Goal: Transaction & Acquisition: Download file/media

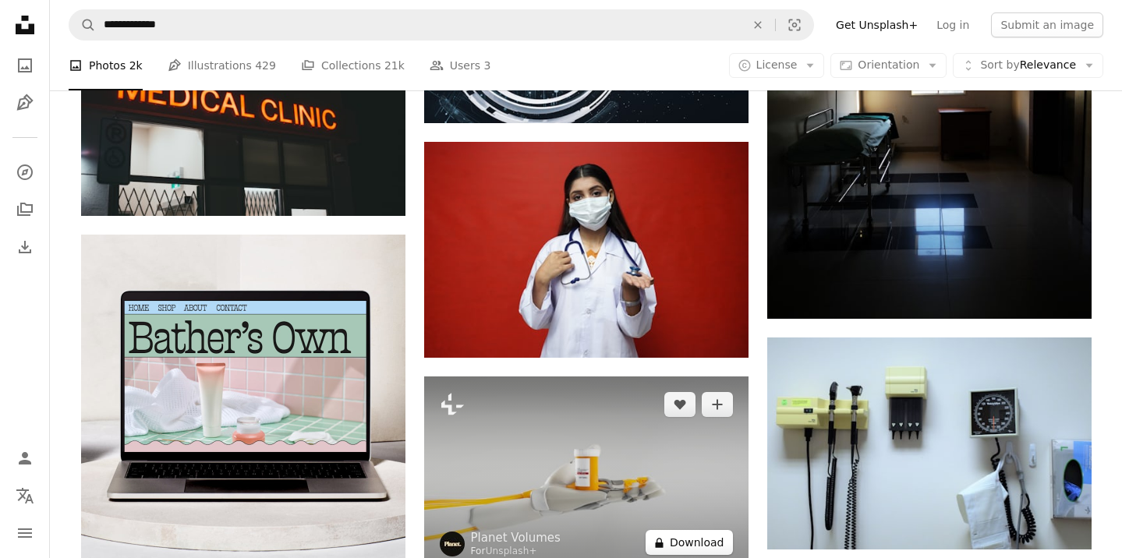
scroll to position [2609, 0]
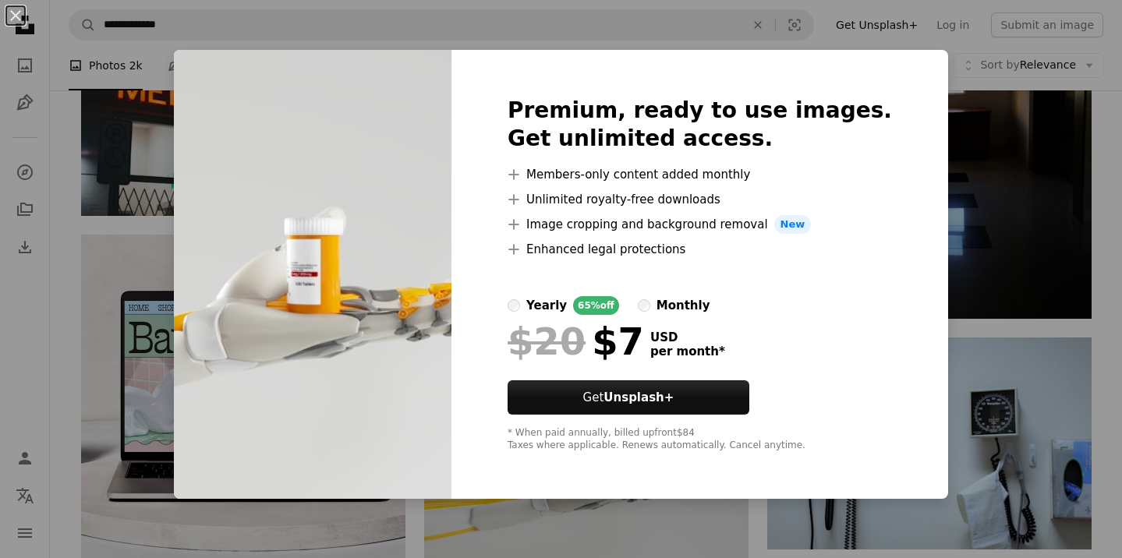
drag, startPoint x: 943, startPoint y: 76, endPoint x: 944, endPoint y: 87, distance: 10.9
click at [943, 76] on div "An X shape Premium, ready to use images. Get unlimited access. A plus sign Memb…" at bounding box center [561, 279] width 1122 height 558
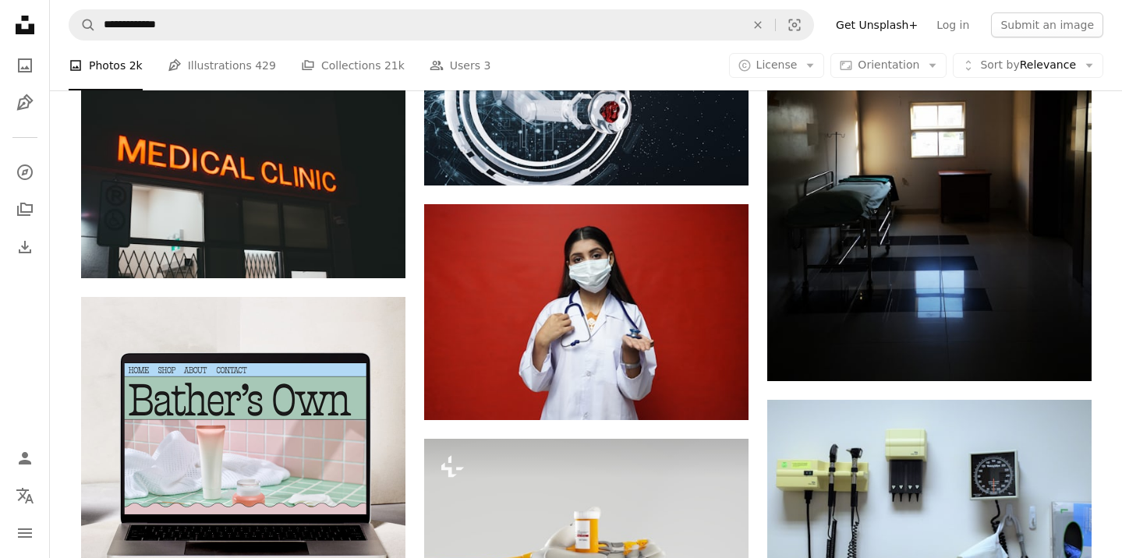
scroll to position [2577, 0]
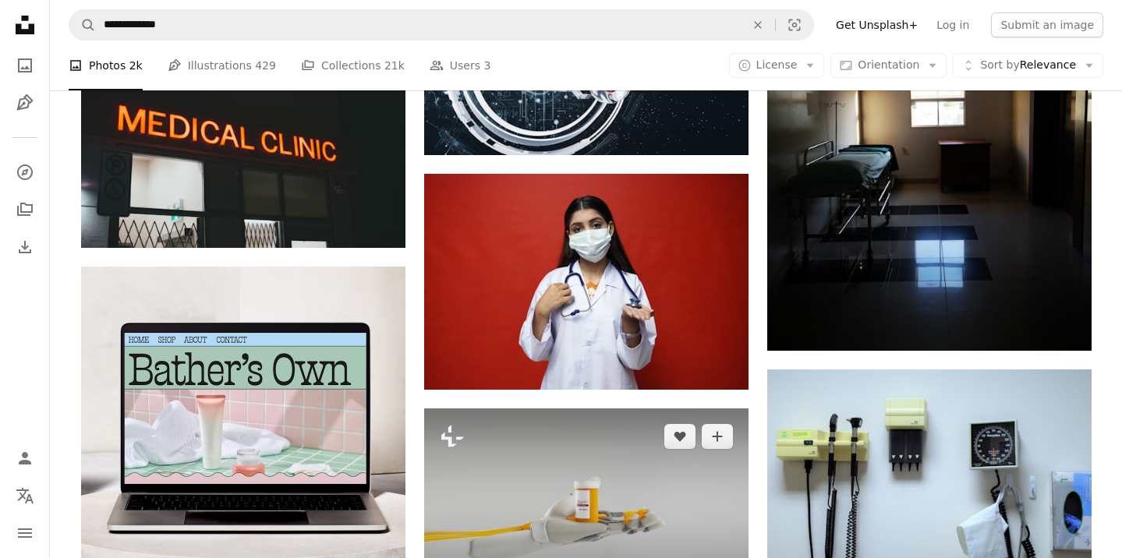
click at [626, 409] on img at bounding box center [586, 506] width 324 height 195
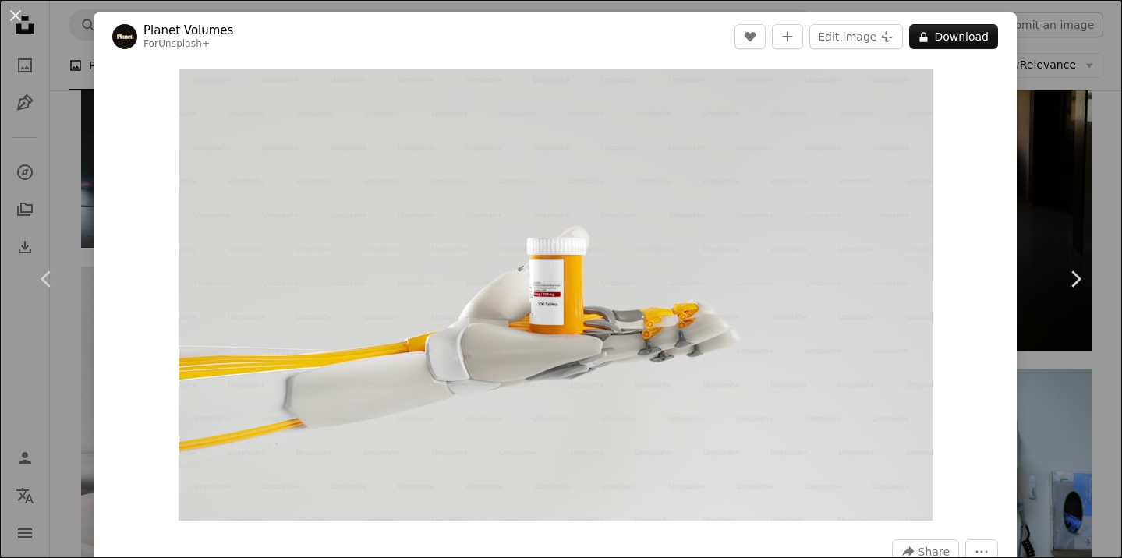
click at [1090, 103] on div "An X shape Chevron left Chevron right Planet Volumes For Unsplash+ A heart A pl…" at bounding box center [561, 279] width 1122 height 558
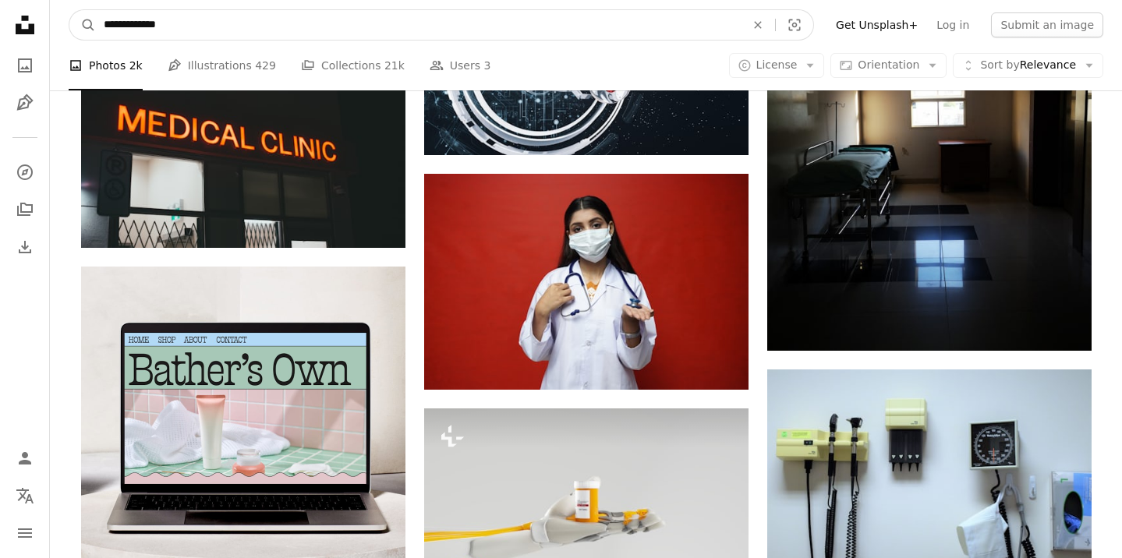
drag, startPoint x: 119, startPoint y: 23, endPoint x: 0, endPoint y: 23, distance: 119.3
click at [59, 23] on nav "**********" at bounding box center [586, 25] width 1072 height 50
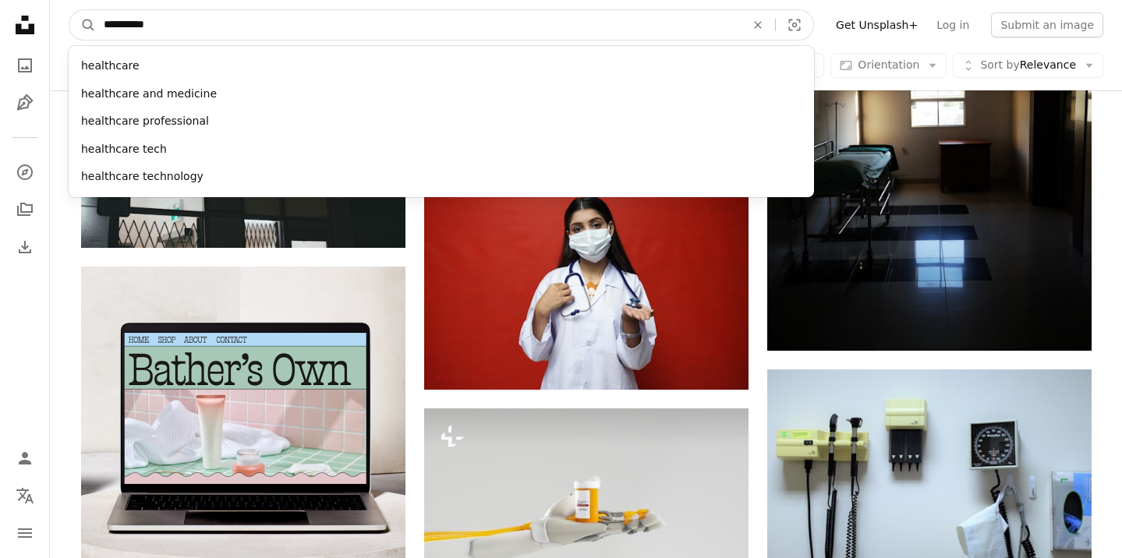
type input "**********"
click at [69, 10] on button "A magnifying glass" at bounding box center [82, 25] width 27 height 30
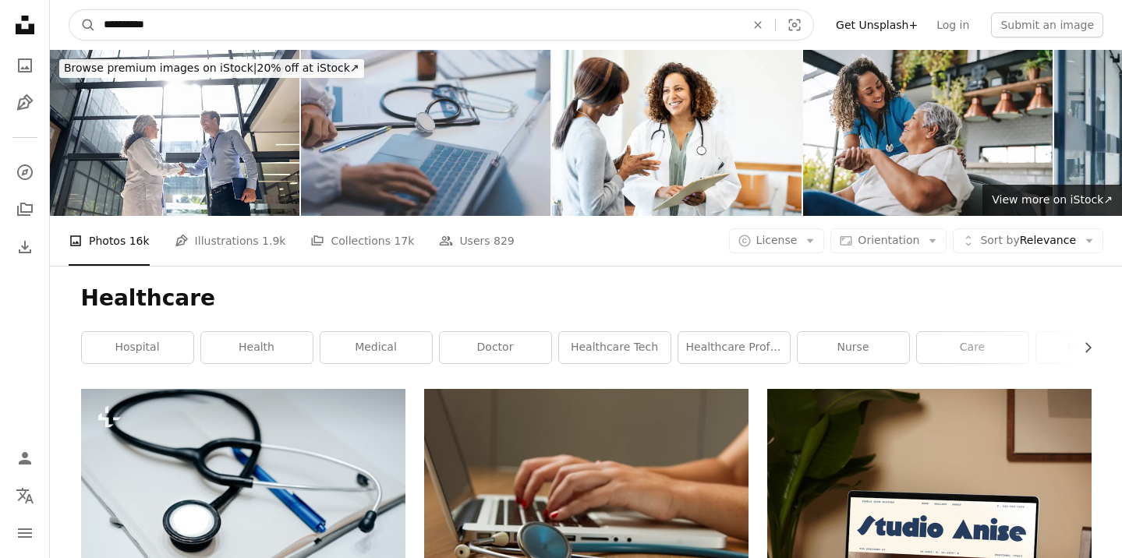
click at [237, 18] on input "**********" at bounding box center [418, 25] width 645 height 30
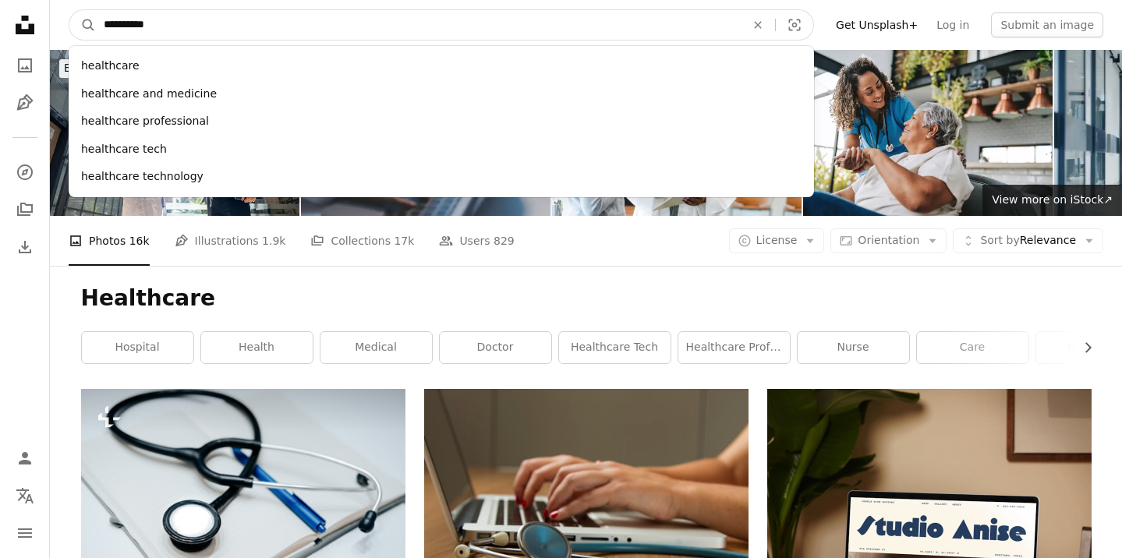
click at [69, 10] on button "A magnifying glass" at bounding box center [82, 25] width 27 height 30
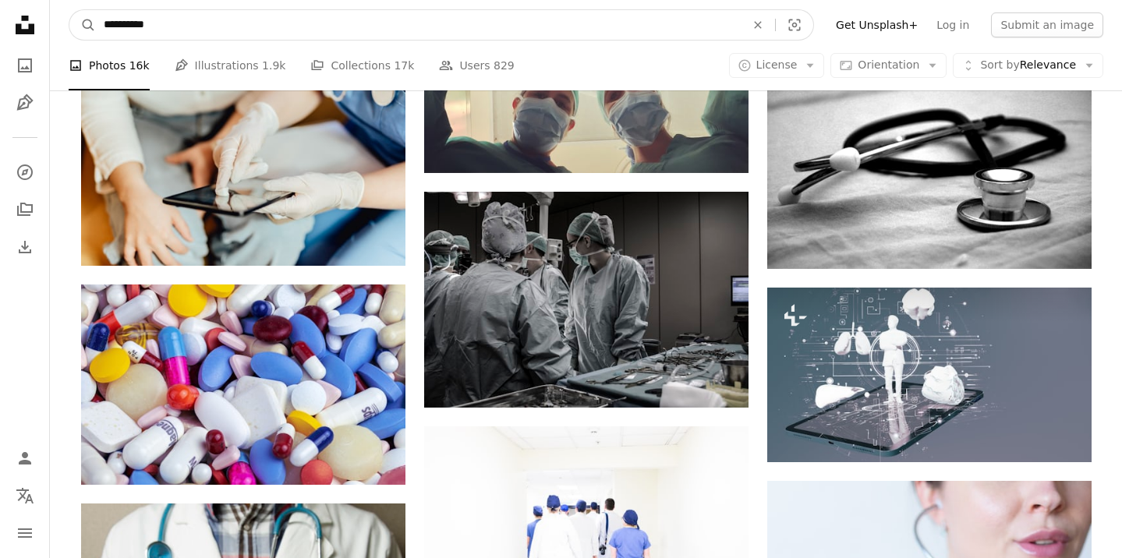
scroll to position [798, 0]
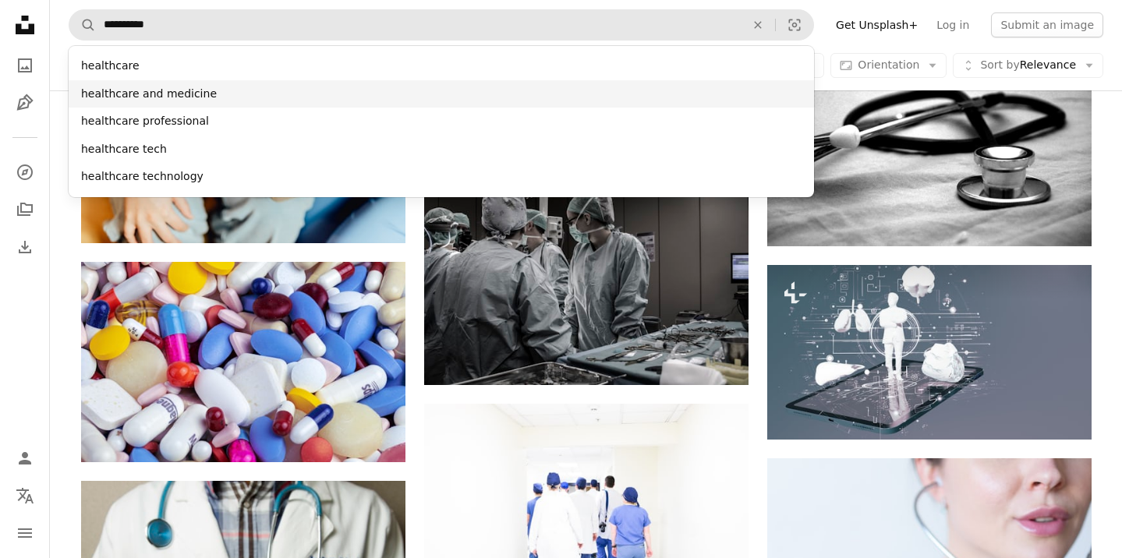
click at [106, 93] on div "healthcare and medicine" at bounding box center [442, 94] width 746 height 28
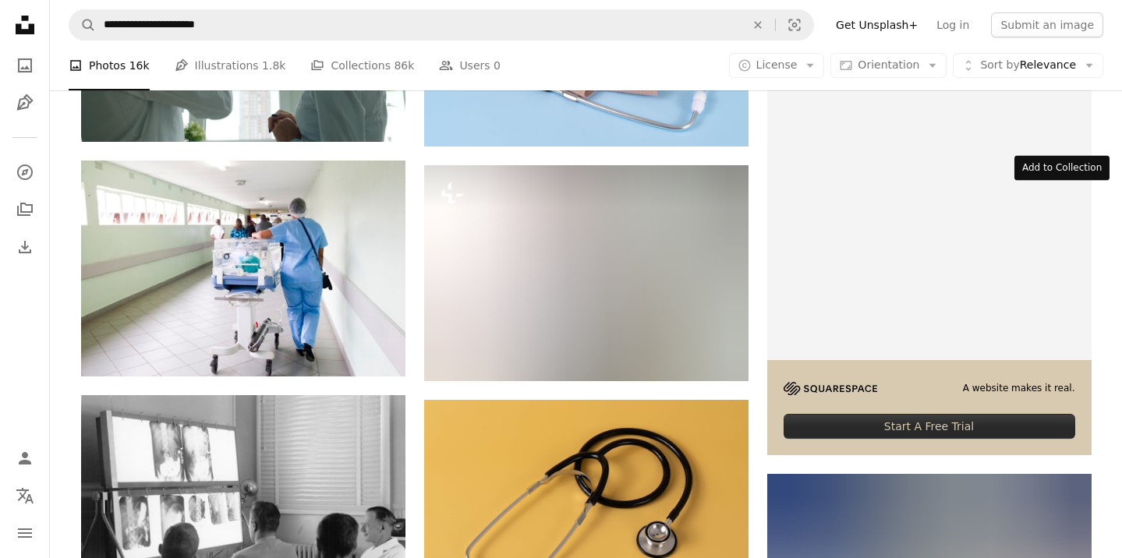
scroll to position [4023, 0]
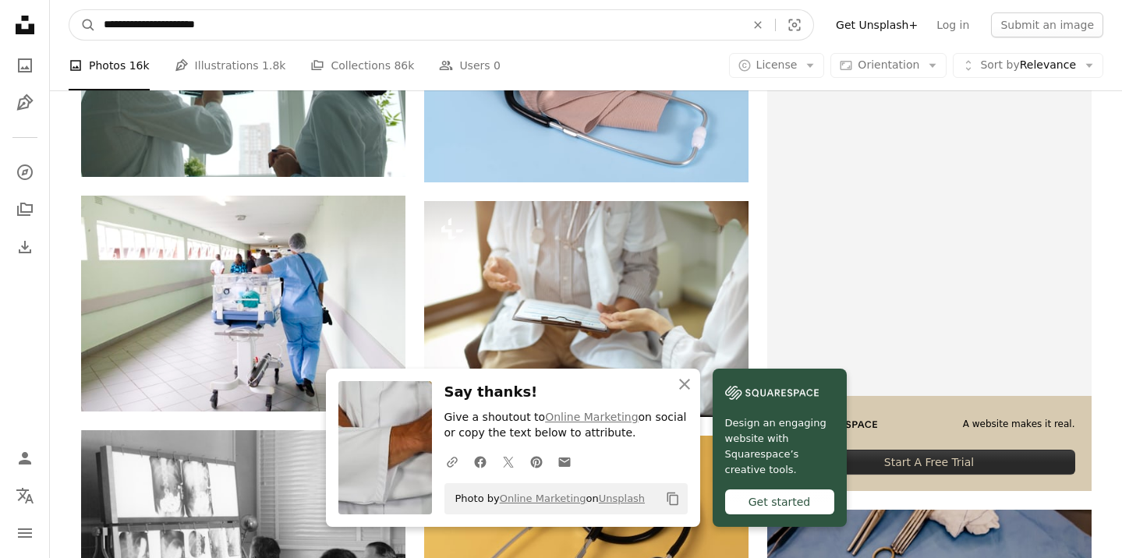
drag, startPoint x: 174, startPoint y: 24, endPoint x: 413, endPoint y: 24, distance: 238.7
click at [413, 24] on input "**********" at bounding box center [418, 25] width 645 height 30
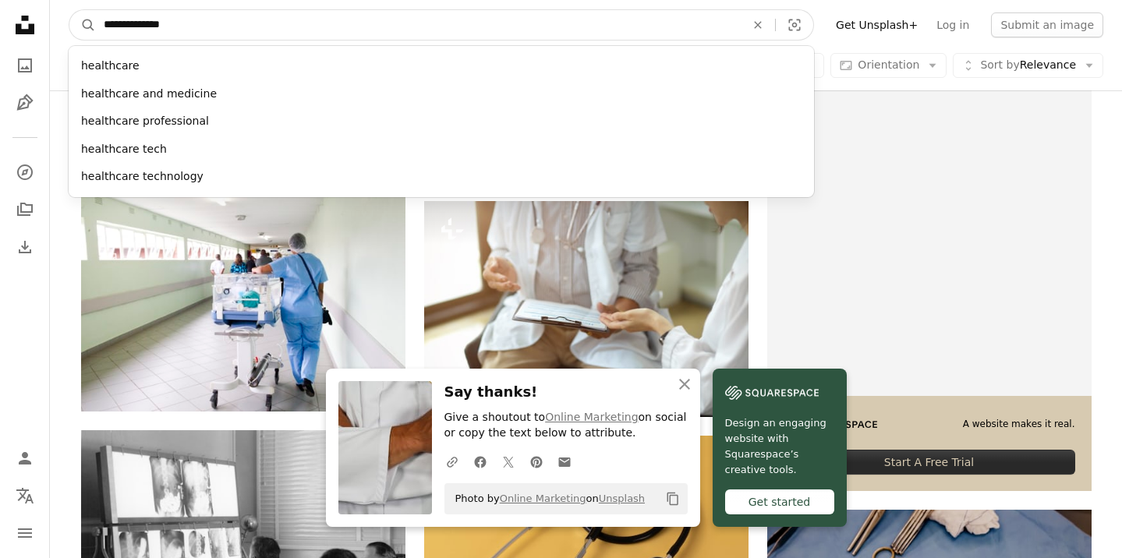
type input "**********"
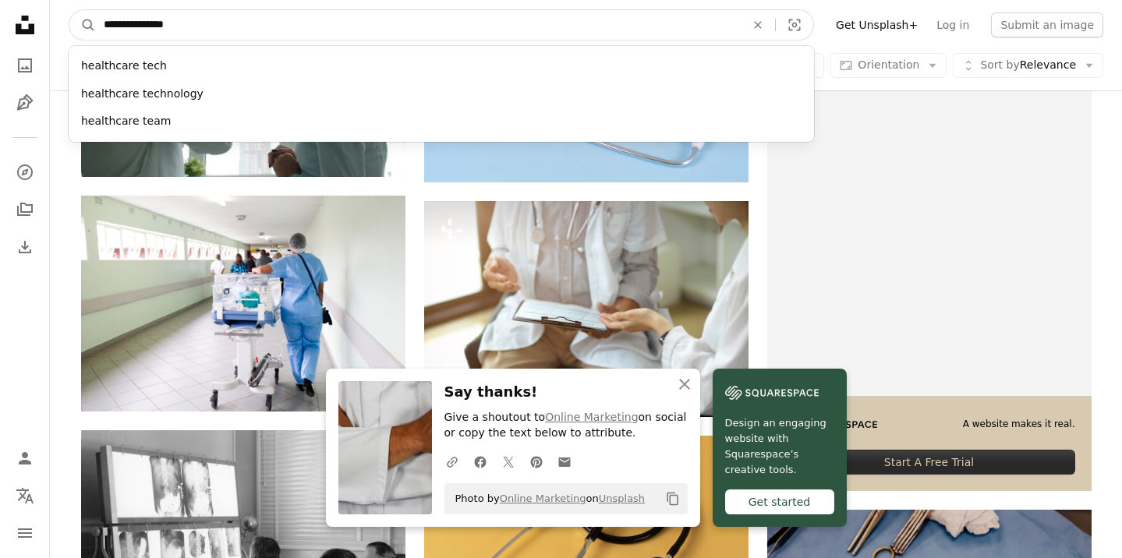
click button "A magnifying glass" at bounding box center [82, 25] width 27 height 30
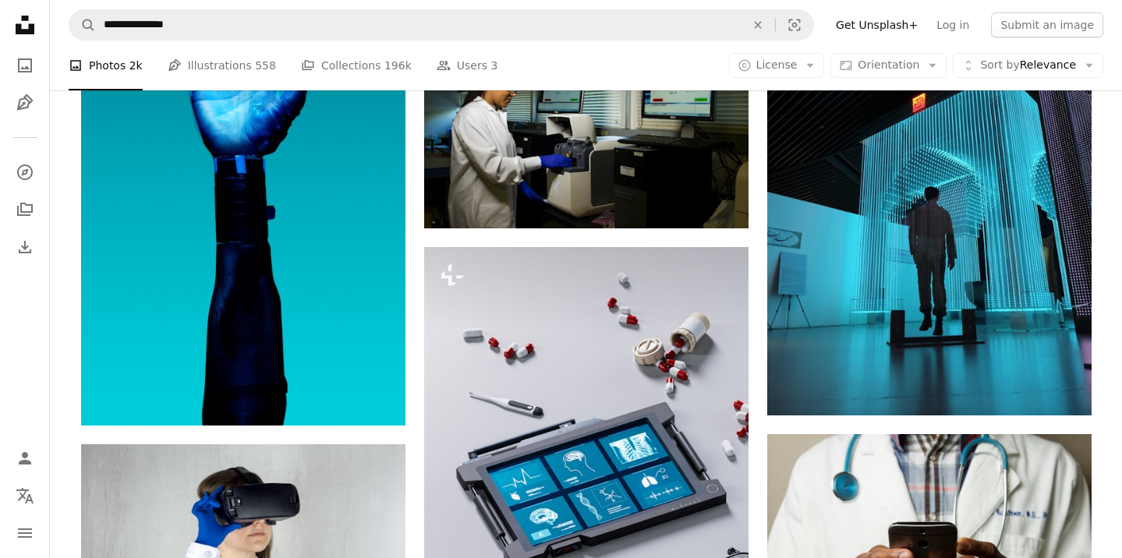
scroll to position [1372, 0]
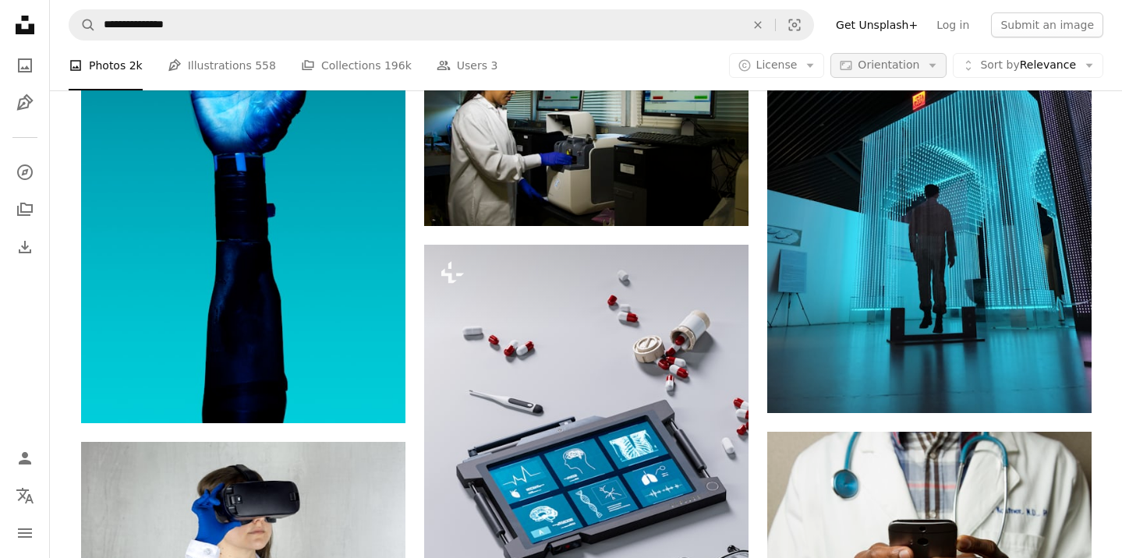
click at [940, 68] on icon "Arrow down" at bounding box center [933, 65] width 14 height 14
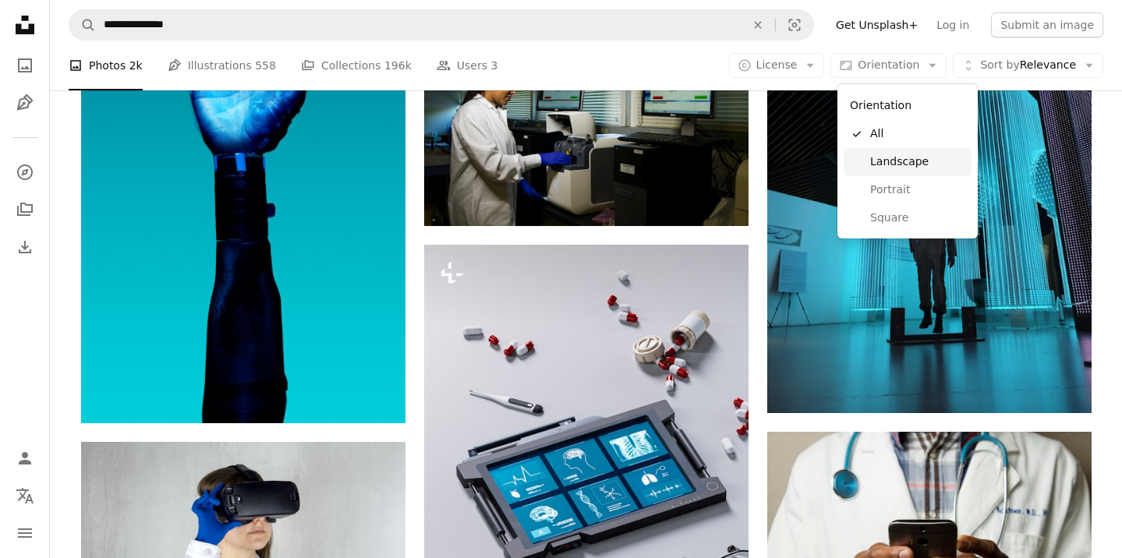
click at [898, 165] on span "Landscape" at bounding box center [917, 162] width 95 height 16
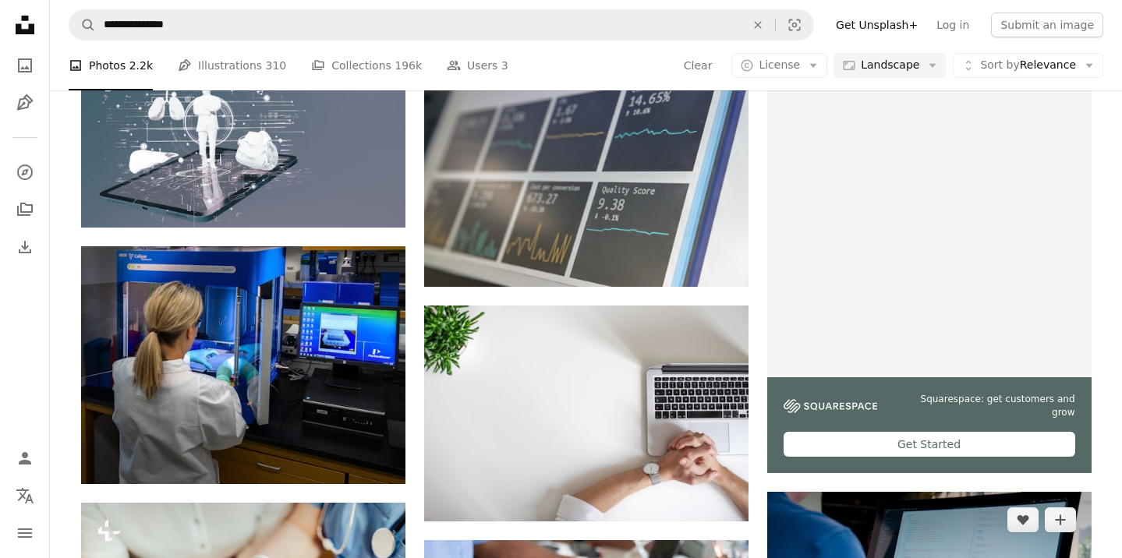
scroll to position [338, 0]
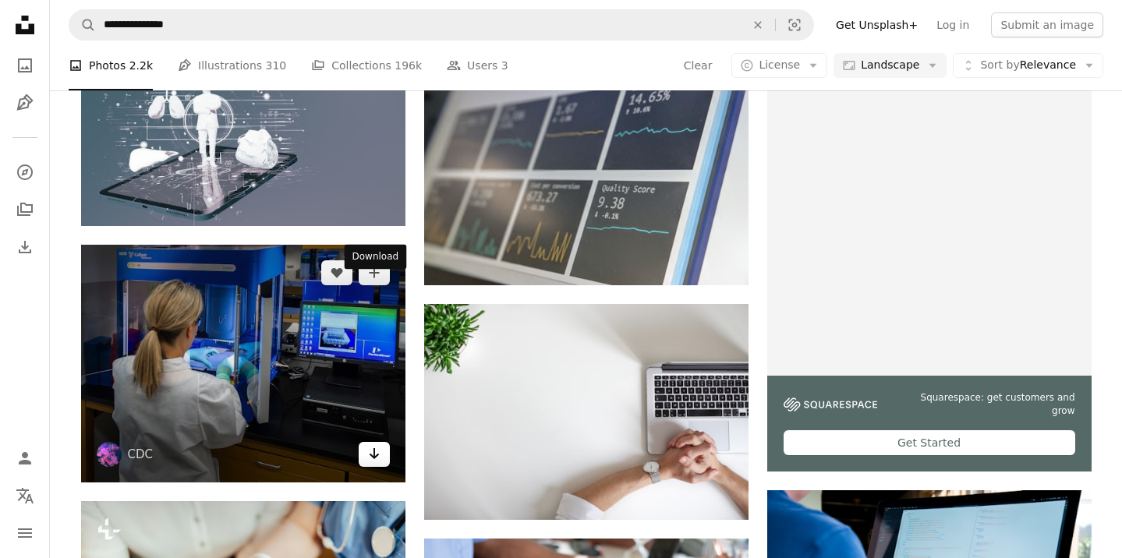
click at [376, 445] on icon "Arrow pointing down" at bounding box center [374, 454] width 12 height 19
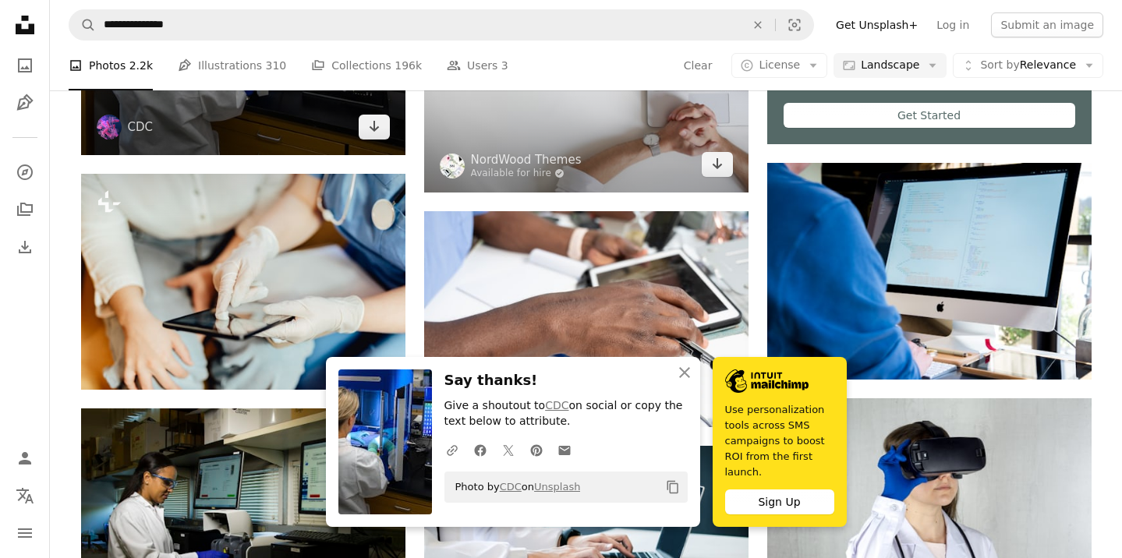
scroll to position [673, 0]
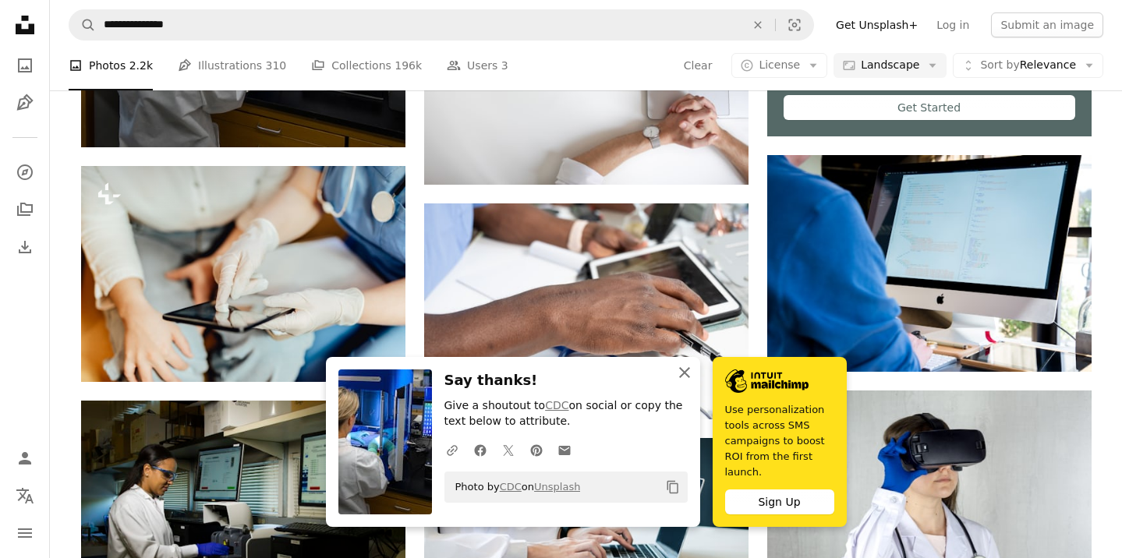
click at [694, 382] on icon "An X shape" at bounding box center [684, 372] width 19 height 19
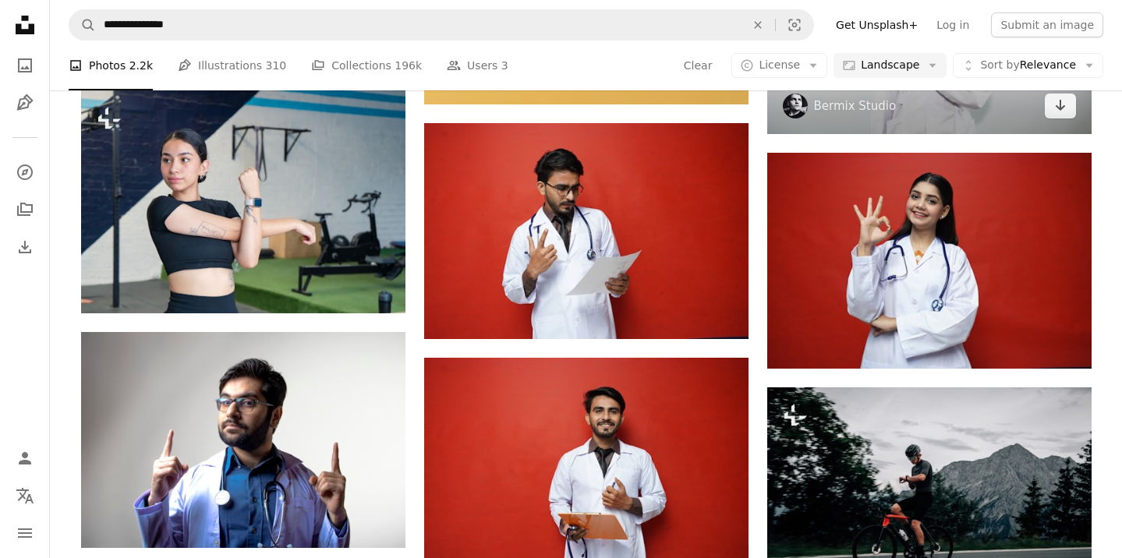
scroll to position [6905, 0]
